Goal: Information Seeking & Learning: Stay updated

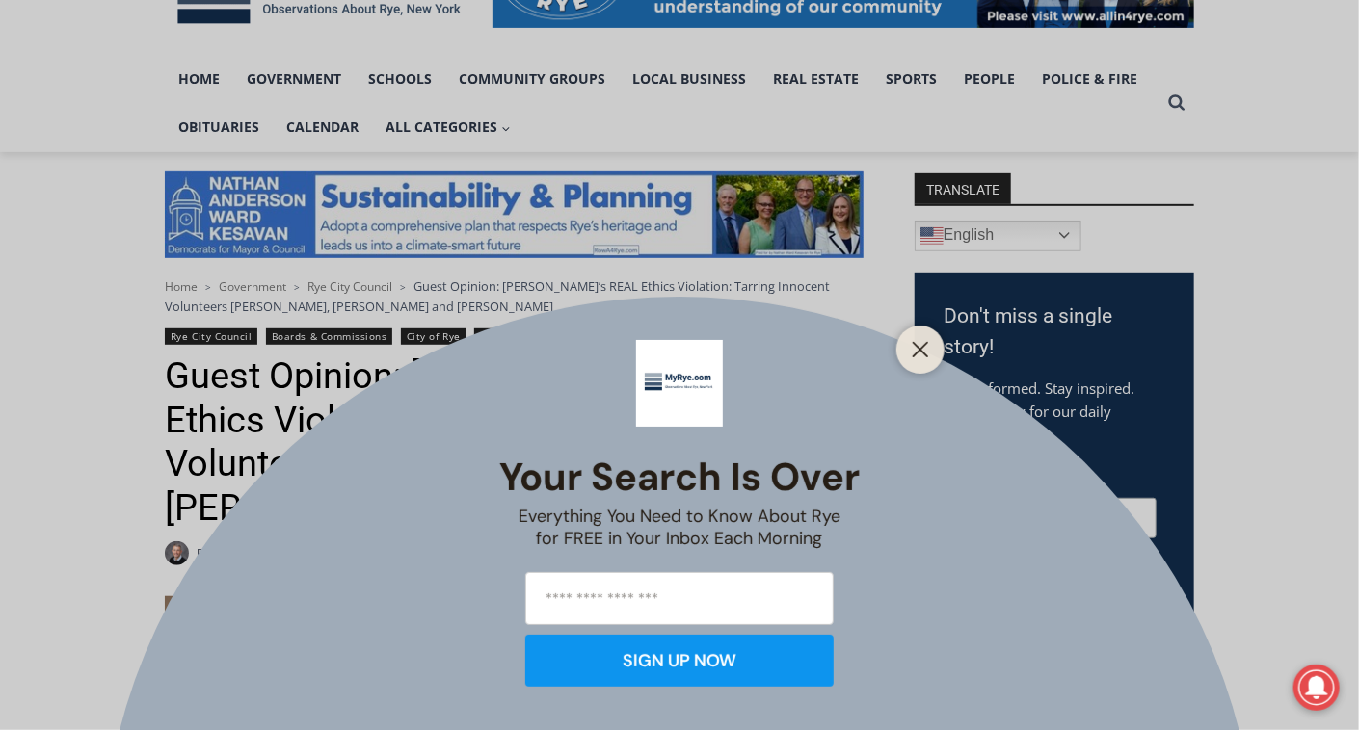
scroll to position [385, 0]
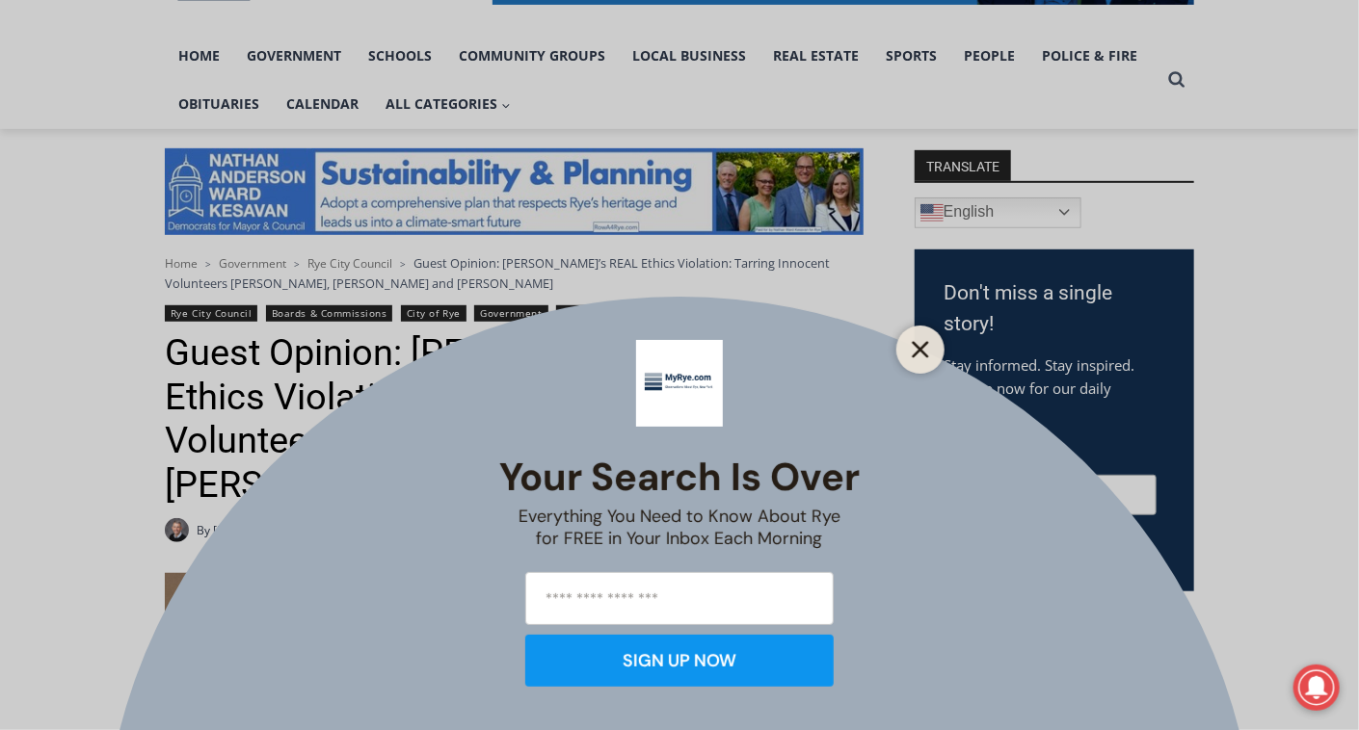
click at [922, 344] on icon "Close" at bounding box center [920, 349] width 17 height 17
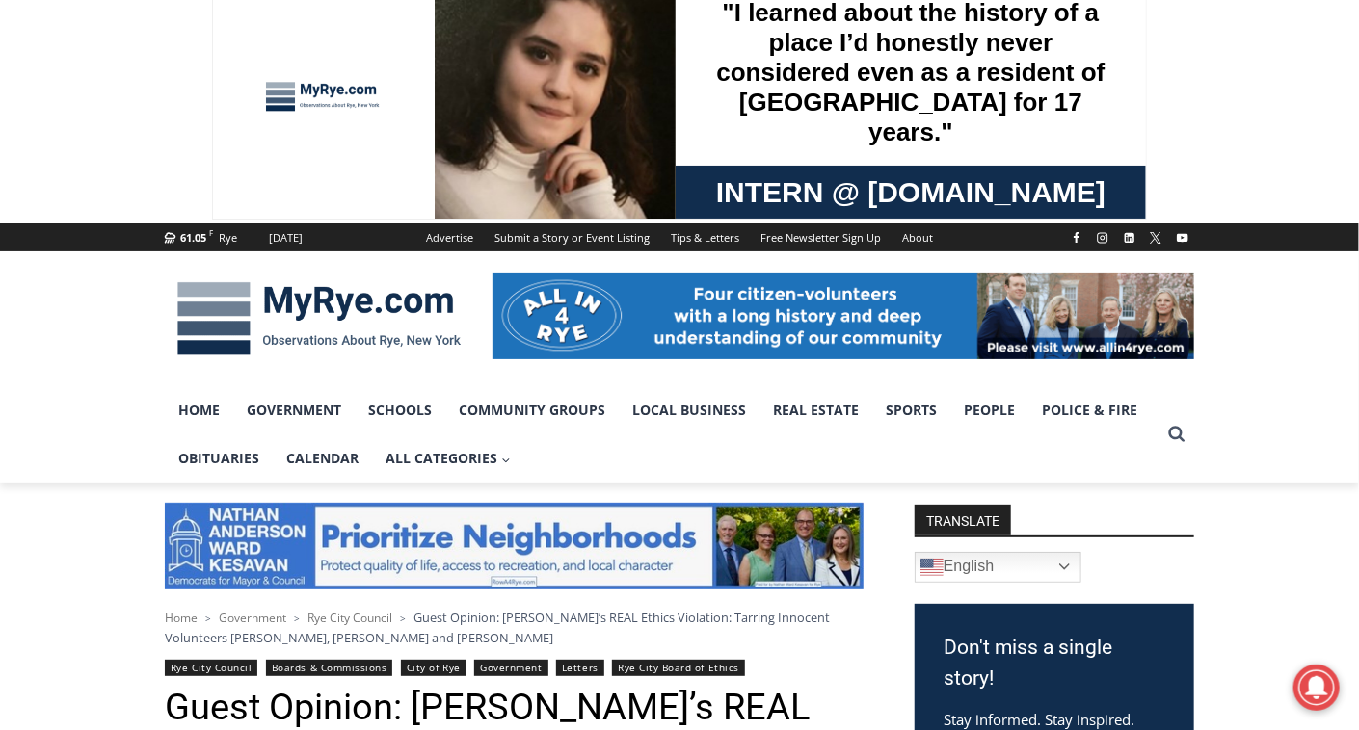
scroll to position [0, 0]
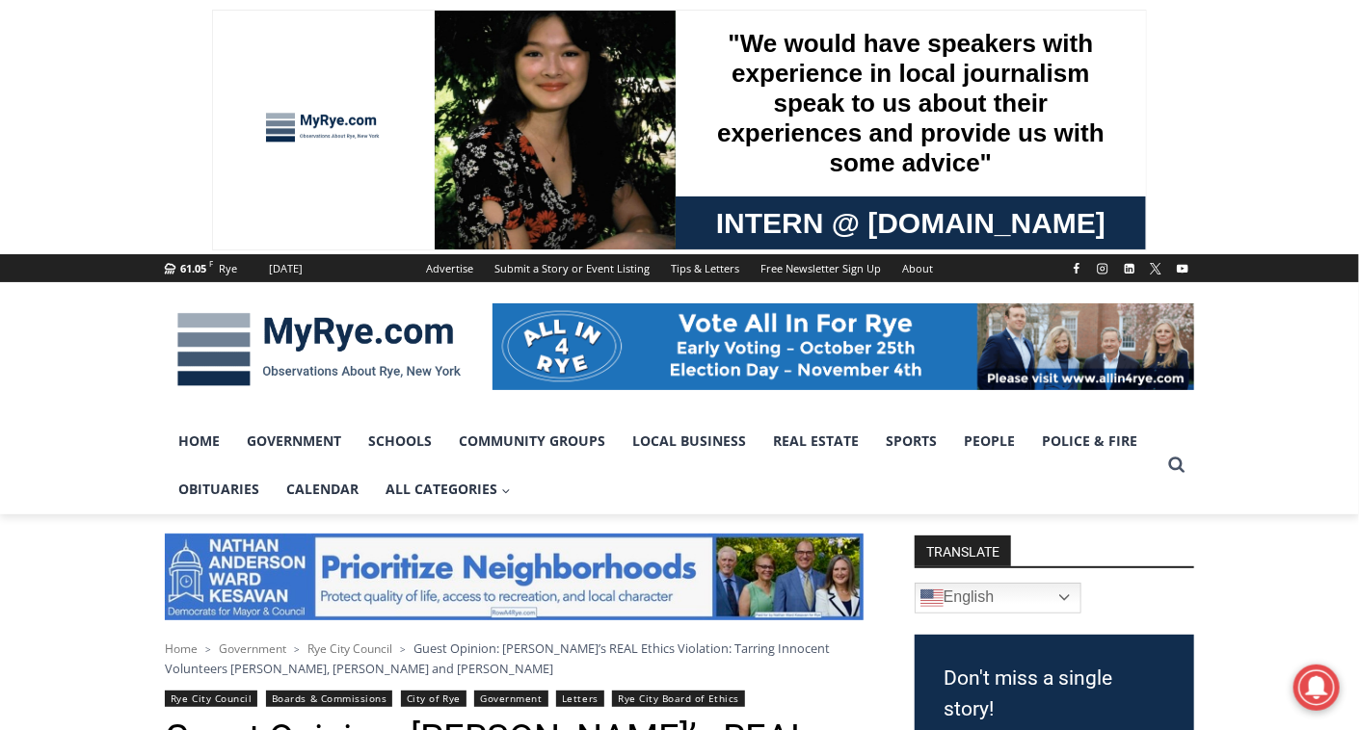
click at [361, 337] on img at bounding box center [319, 350] width 308 height 100
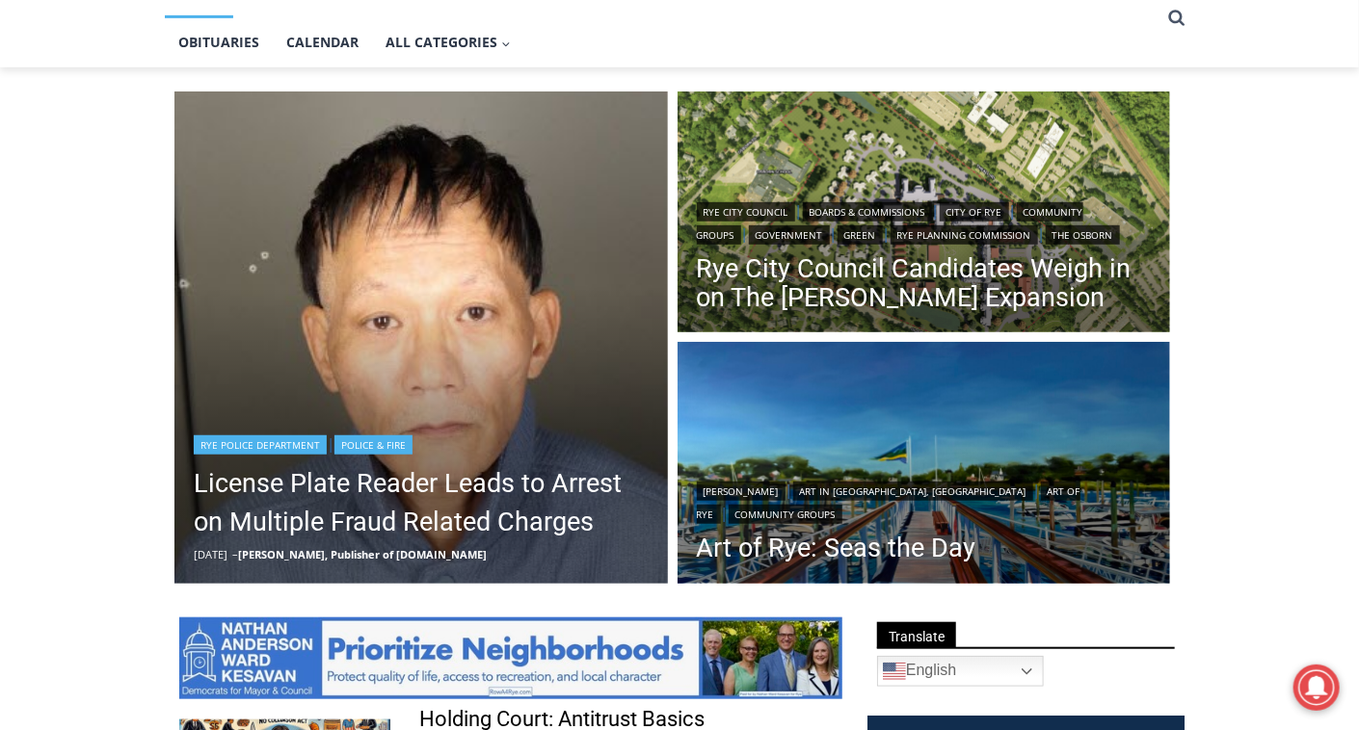
scroll to position [543, 0]
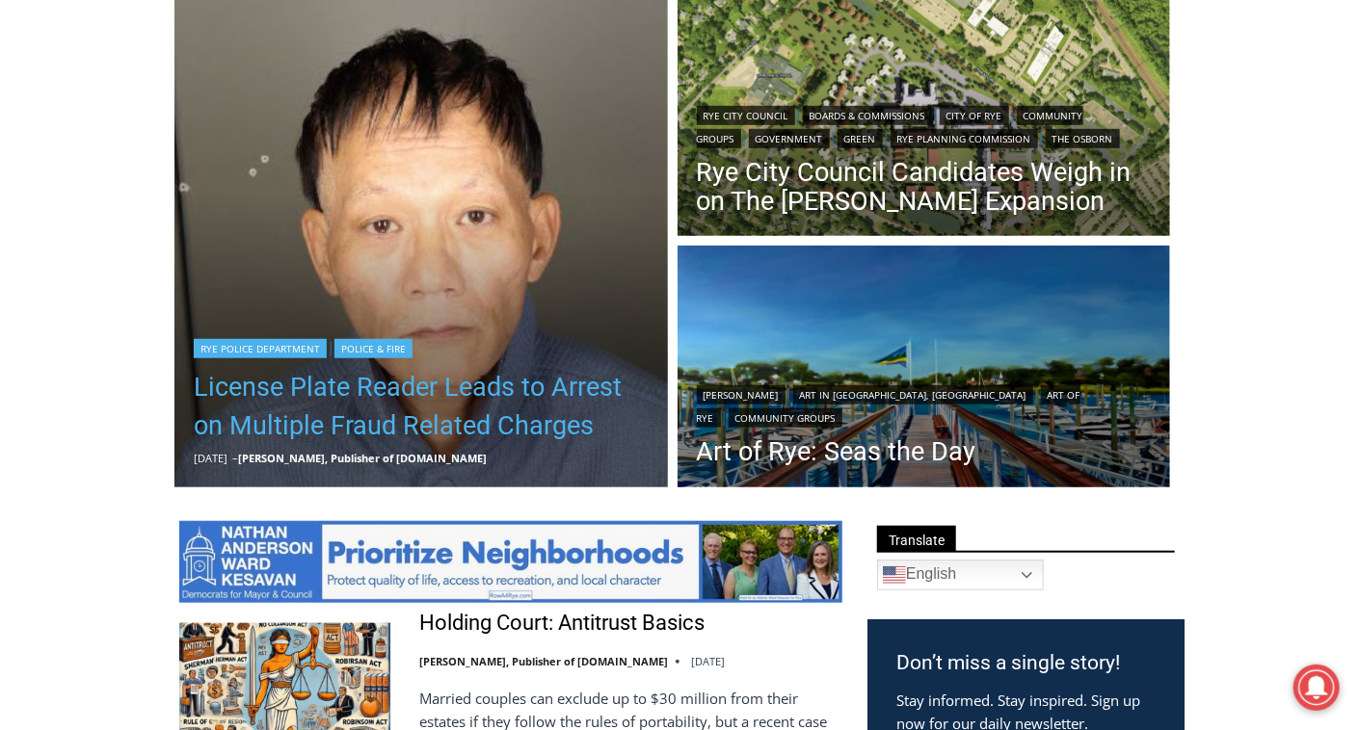
click at [473, 445] on h2 "License Plate Reader Leads to Arrest on Multiple Fraud Related Charges" at bounding box center [421, 404] width 455 height 92
click at [473, 426] on link "License Plate Reader Leads to Arrest on Multiple Fraud Related Charges" at bounding box center [421, 406] width 455 height 77
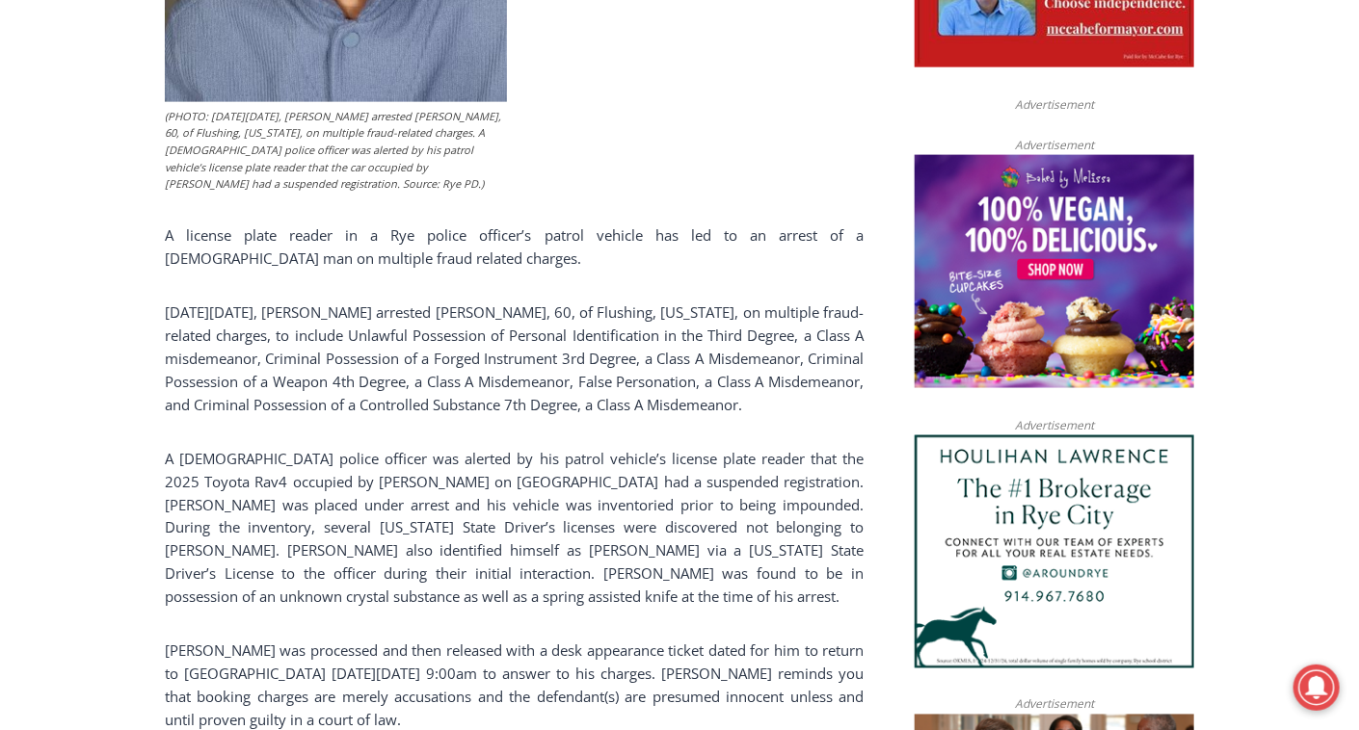
scroll to position [1218, 0]
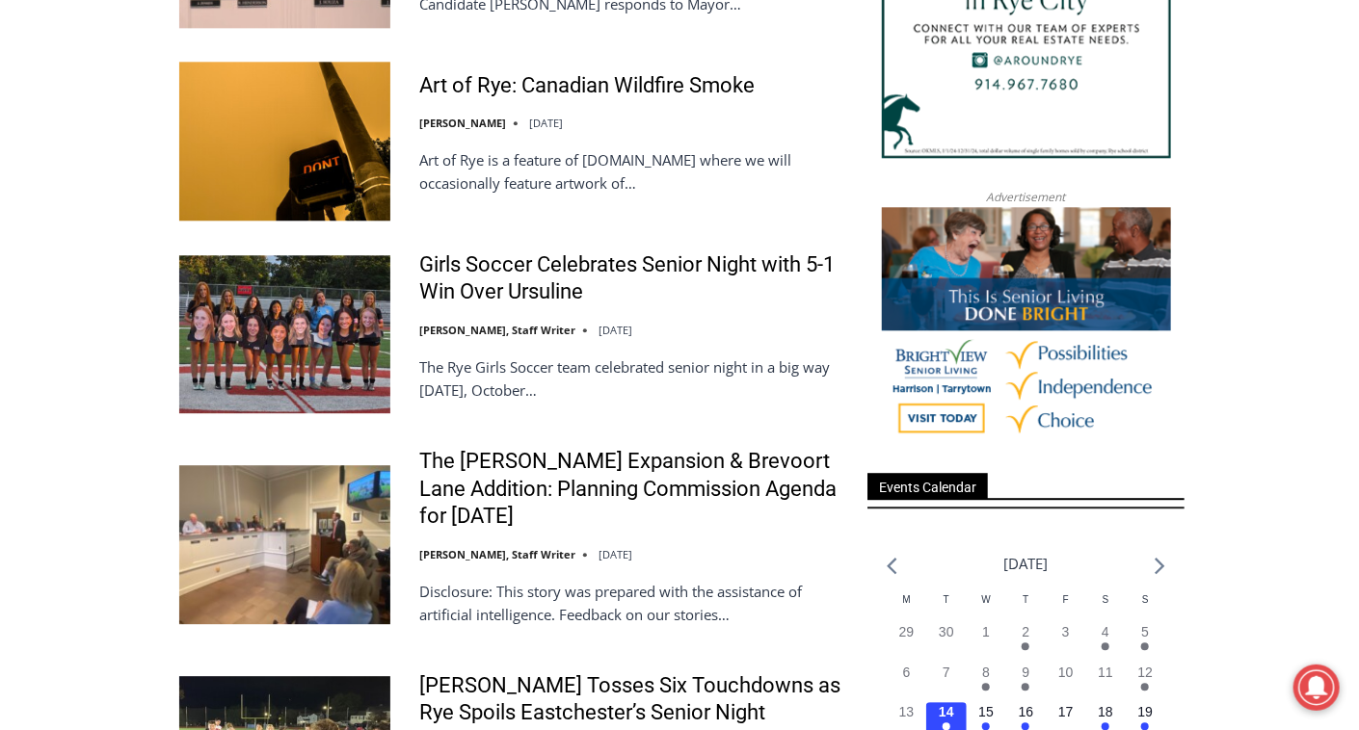
scroll to position [2243, 0]
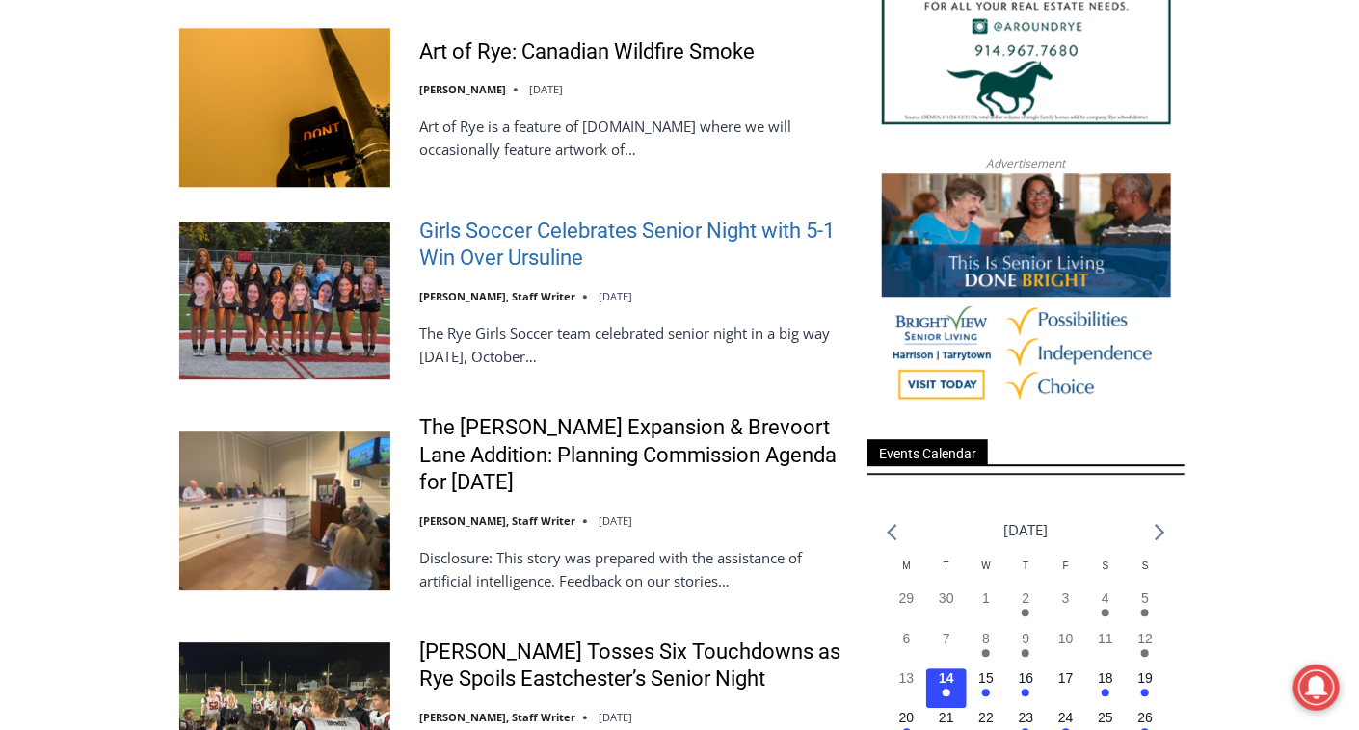
click at [521, 251] on link "Girls Soccer Celebrates Senior Night with 5-1 Win Over Ursuline" at bounding box center [630, 245] width 423 height 55
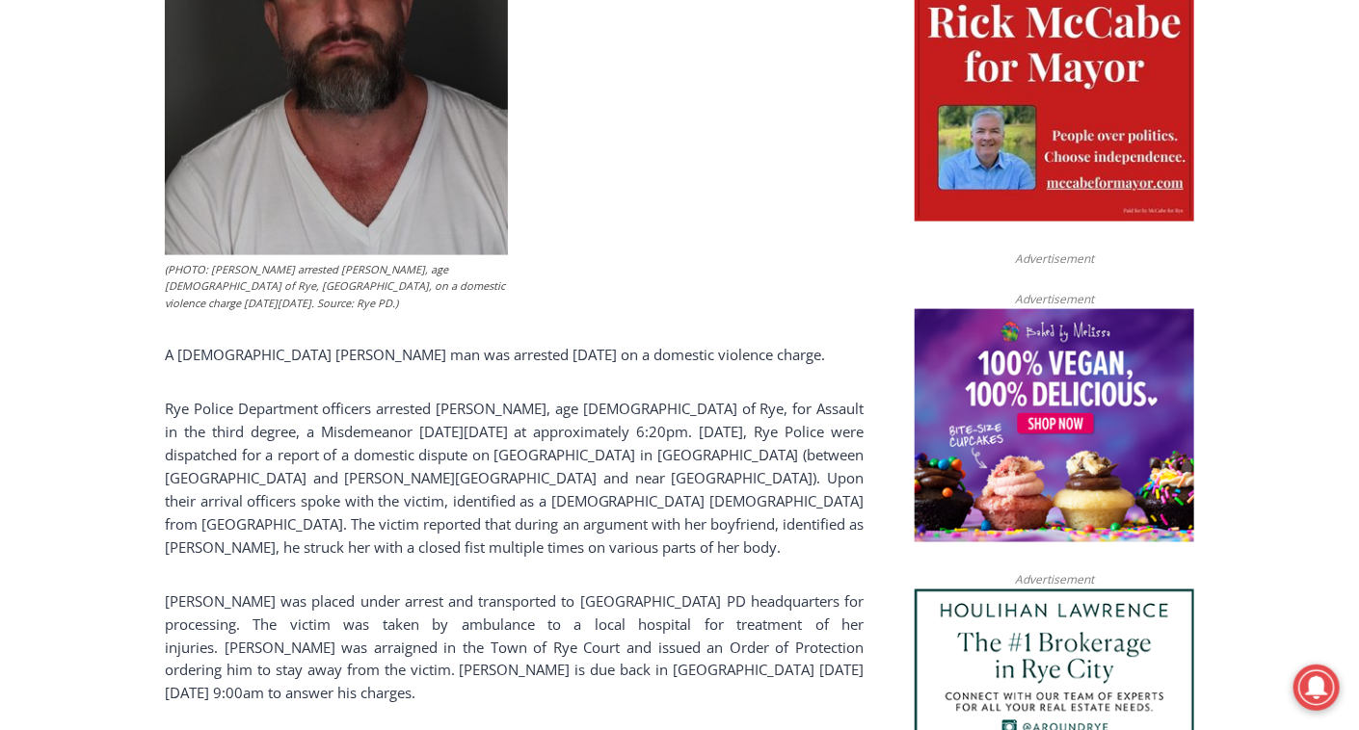
scroll to position [1060, 0]
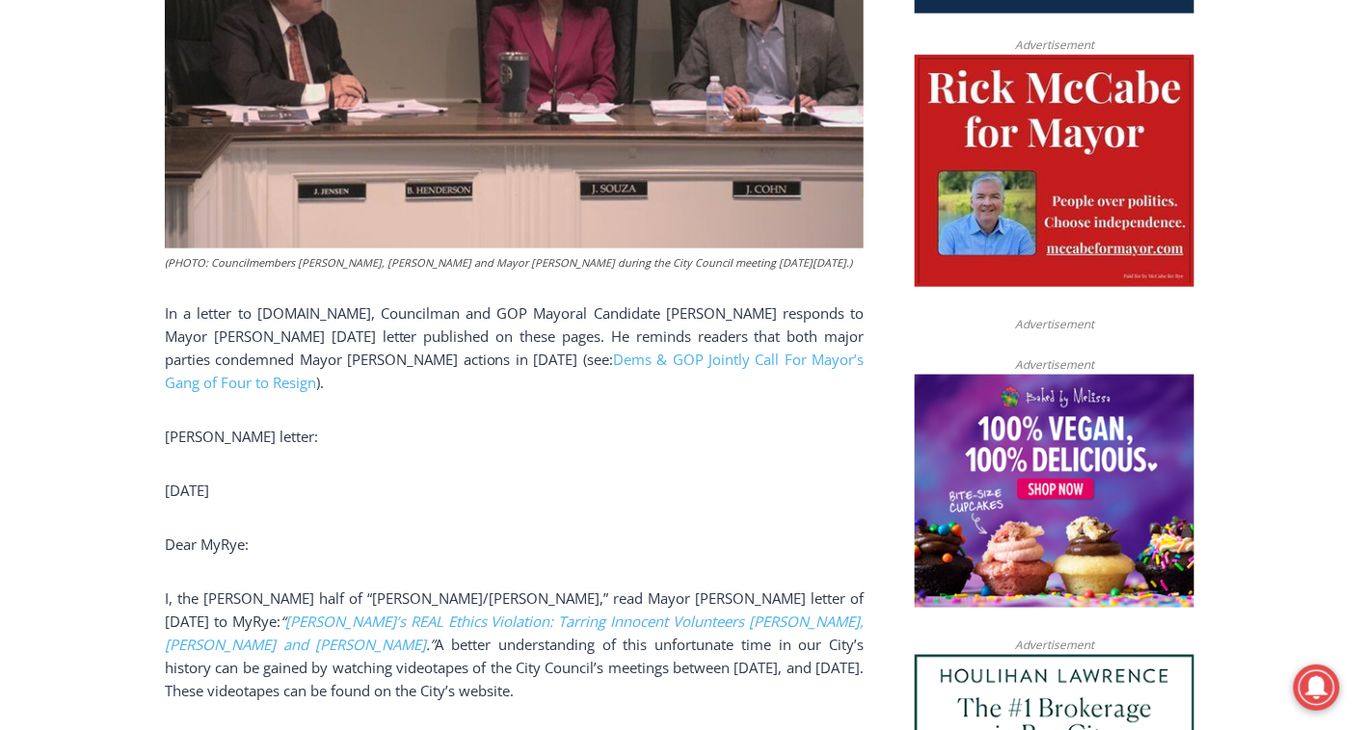
scroll to position [578, 0]
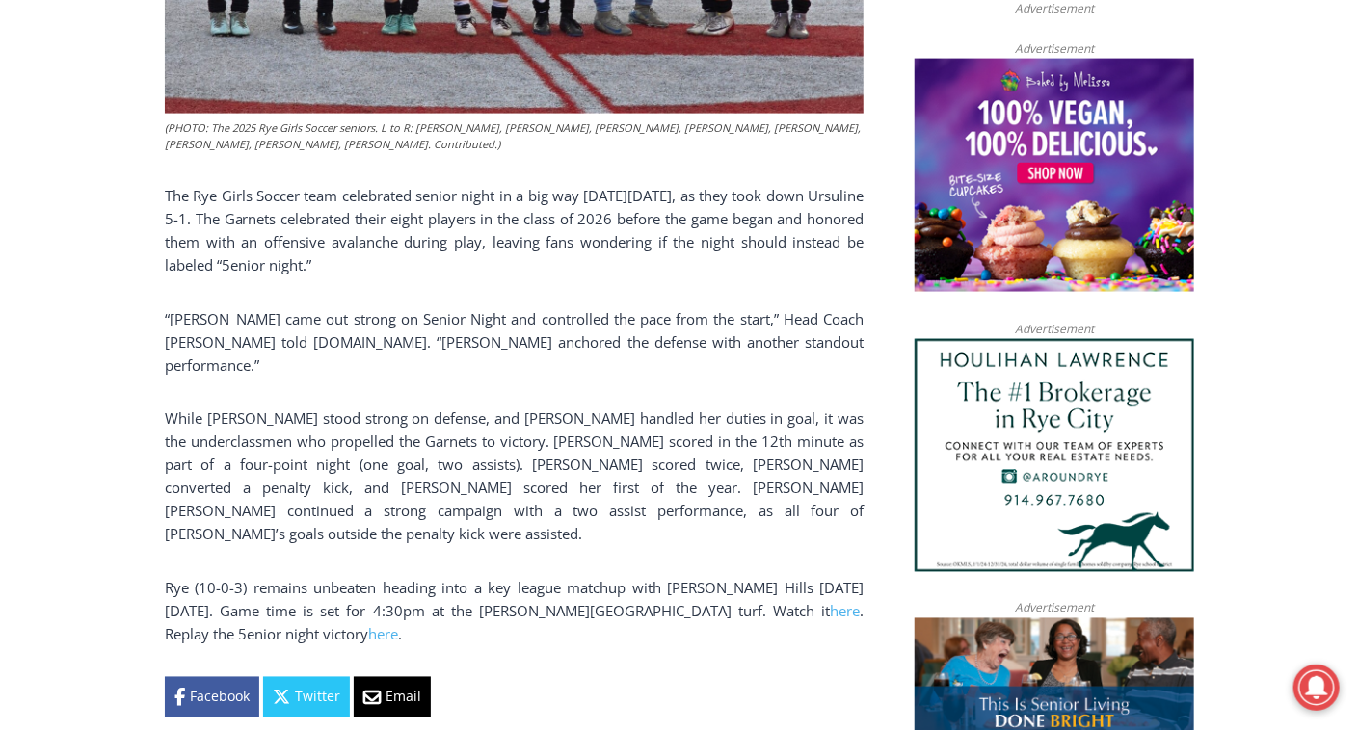
scroll to position [1503, 0]
